Goal: Task Accomplishment & Management: Use online tool/utility

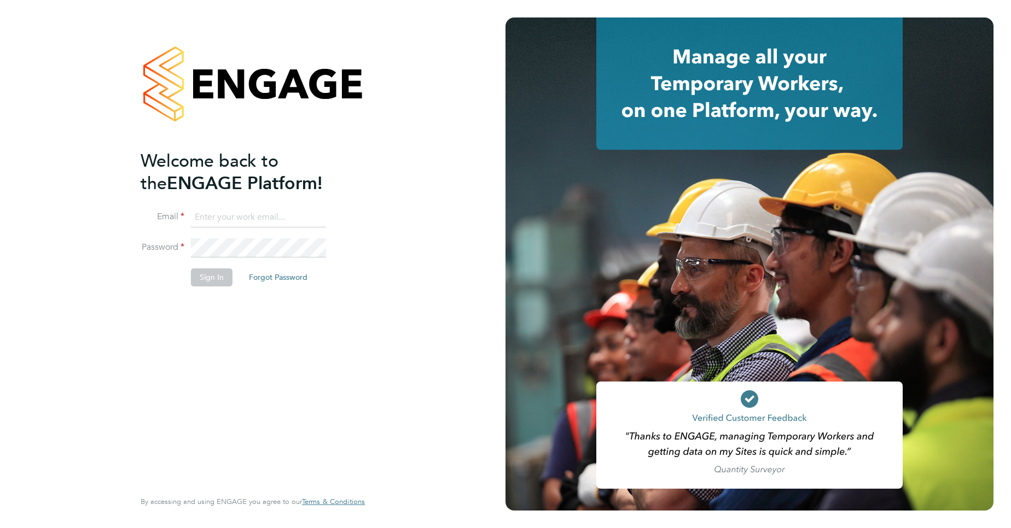
type input "kim.tibble@networkrail.co.uk"
click at [209, 278] on button "Sign In" at bounding box center [212, 278] width 42 height 18
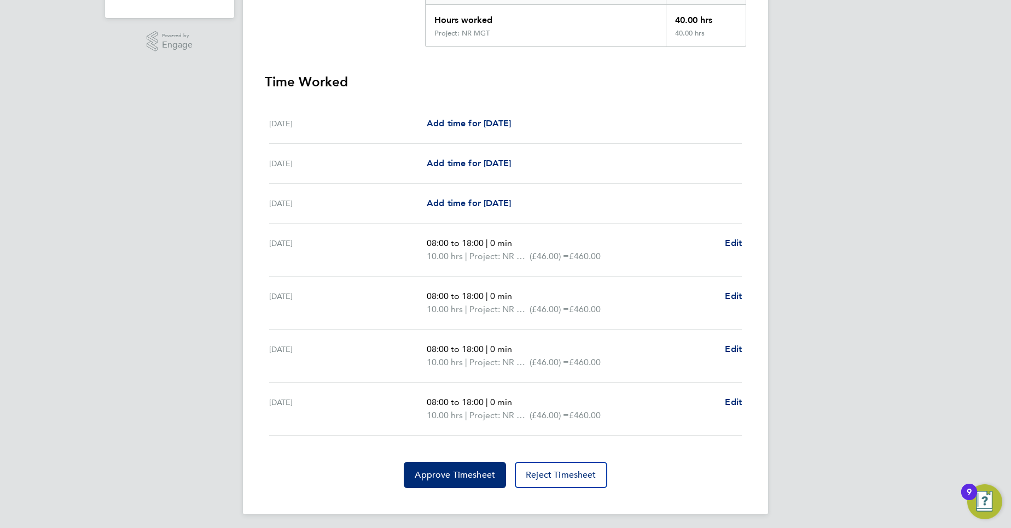
scroll to position [258, 0]
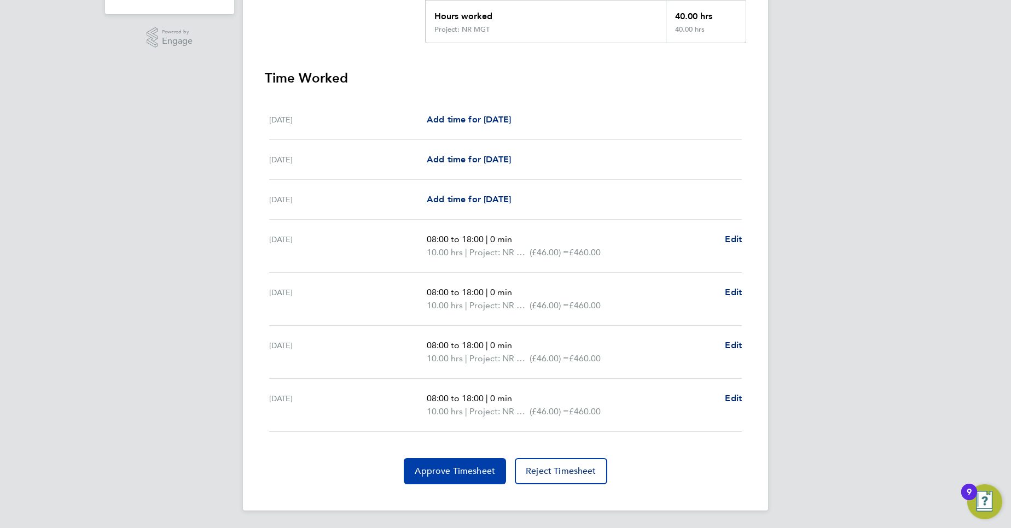
click at [469, 472] on span "Approve Timesheet" at bounding box center [455, 471] width 80 height 11
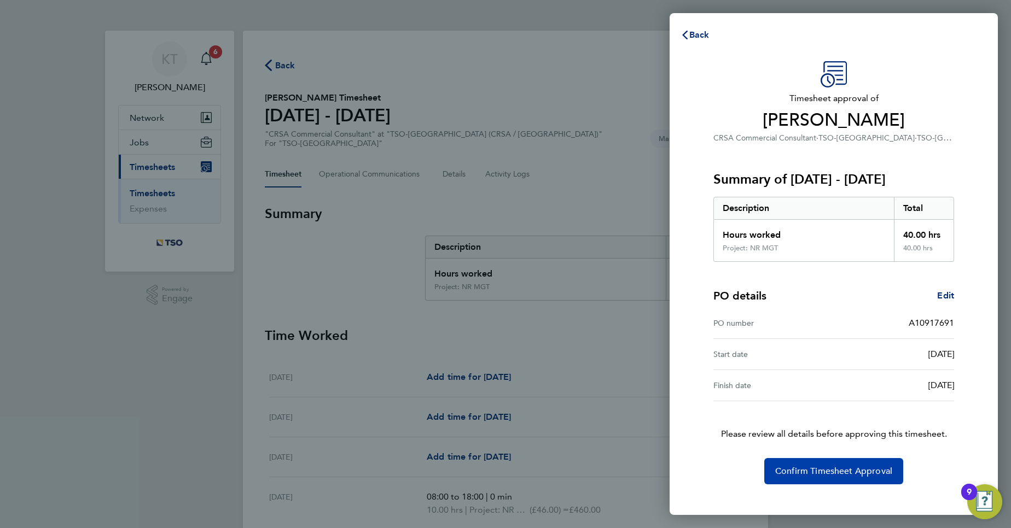
click at [813, 464] on button "Confirm Timesheet Approval" at bounding box center [833, 471] width 139 height 26
